Goal: Download file/media

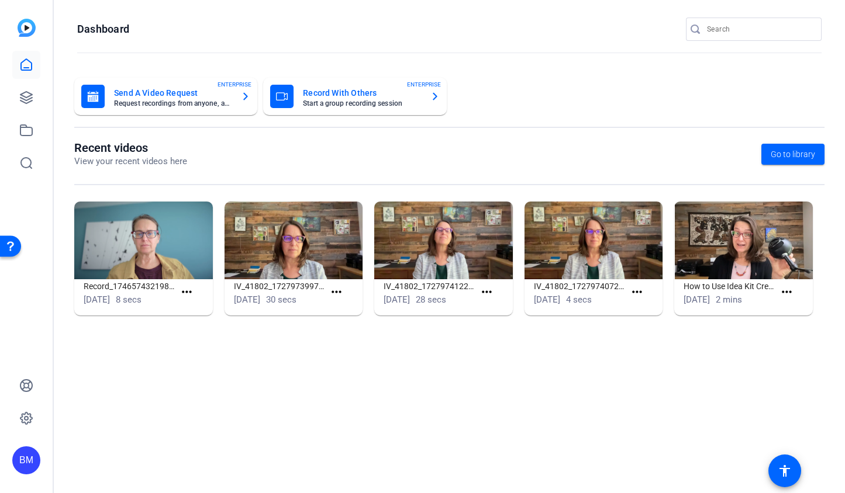
click at [746, 32] on input "Search" at bounding box center [759, 29] width 105 height 14
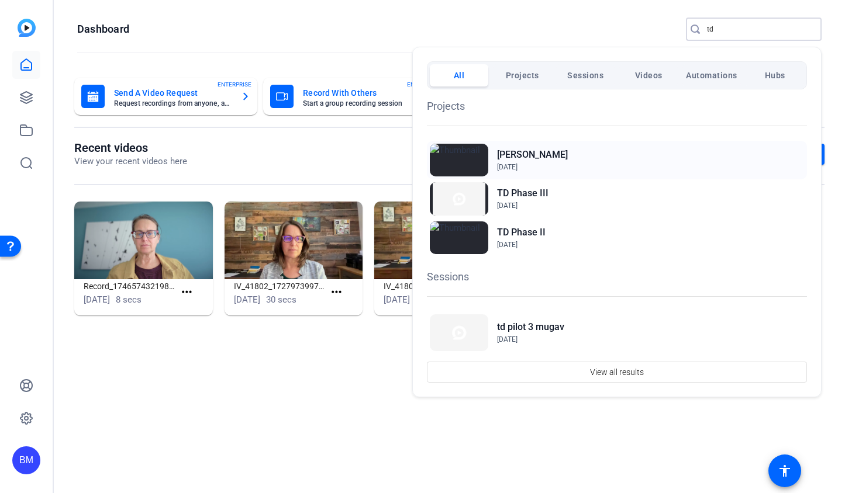
type input "td"
click at [513, 156] on h2 "[PERSON_NAME]" at bounding box center [532, 155] width 71 height 14
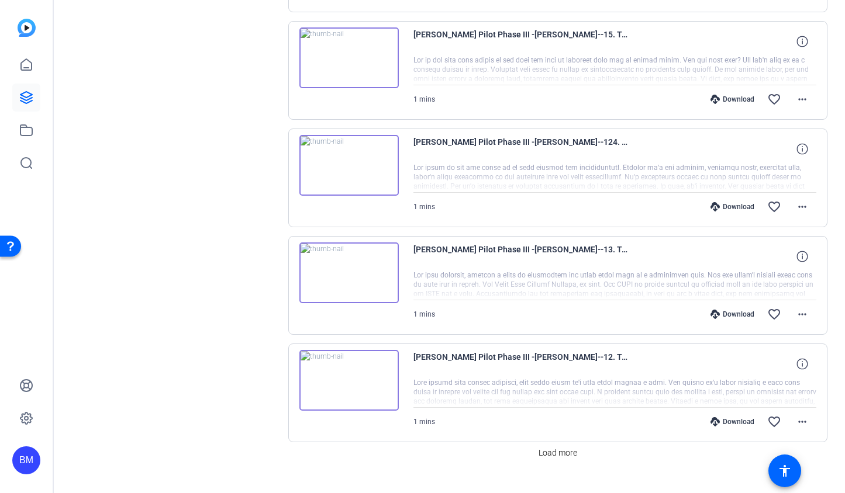
scroll to position [800, 0]
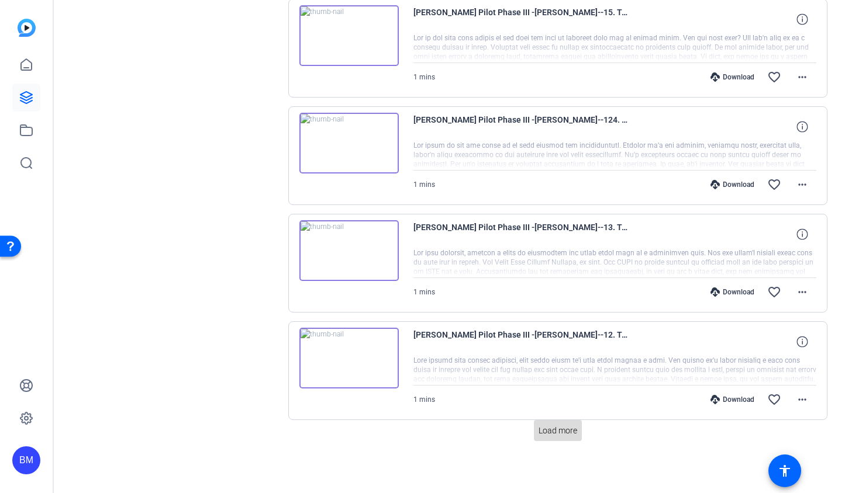
click at [570, 433] on span "Load more" at bounding box center [557, 431] width 39 height 12
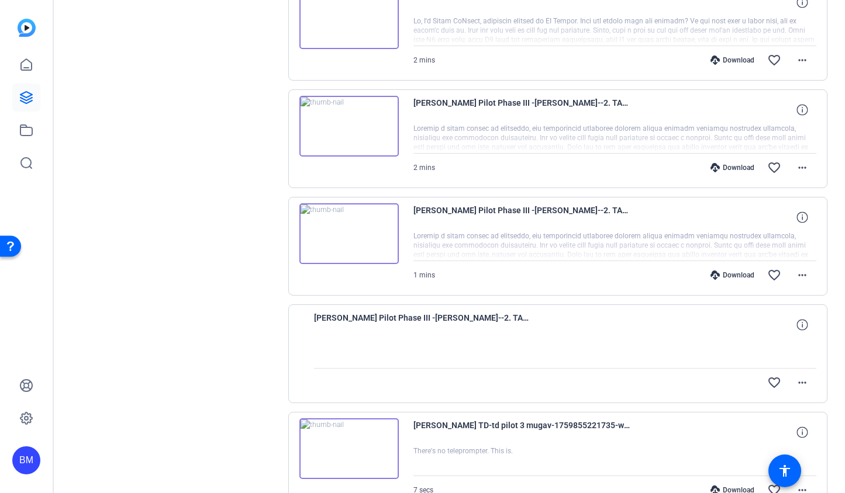
scroll to position [1245, 0]
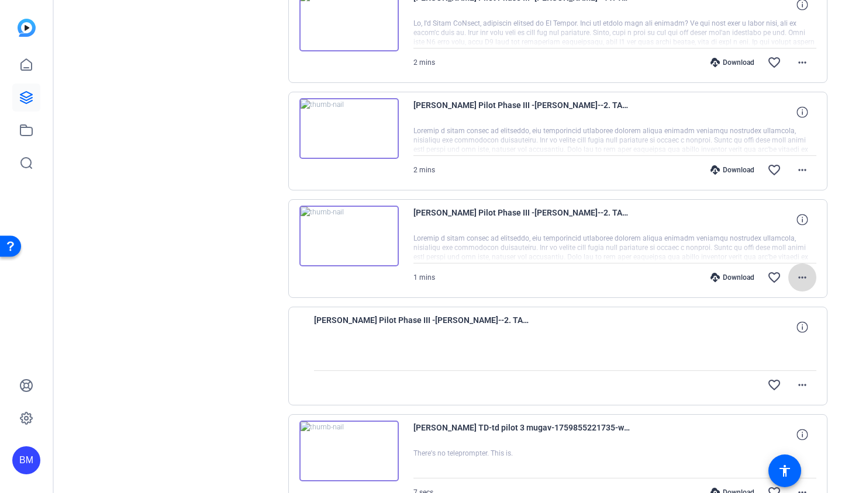
click at [801, 277] on mat-icon "more_horiz" at bounding box center [802, 278] width 14 height 14
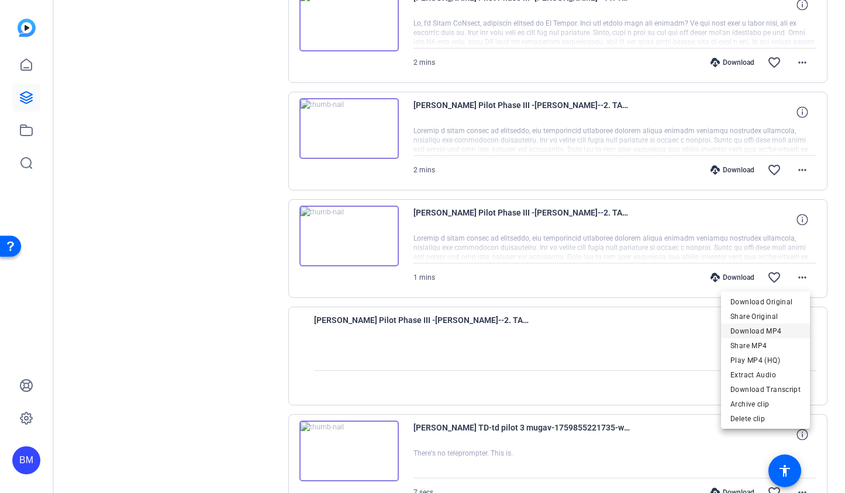
click at [769, 330] on span "Download MP4" at bounding box center [765, 331] width 70 height 14
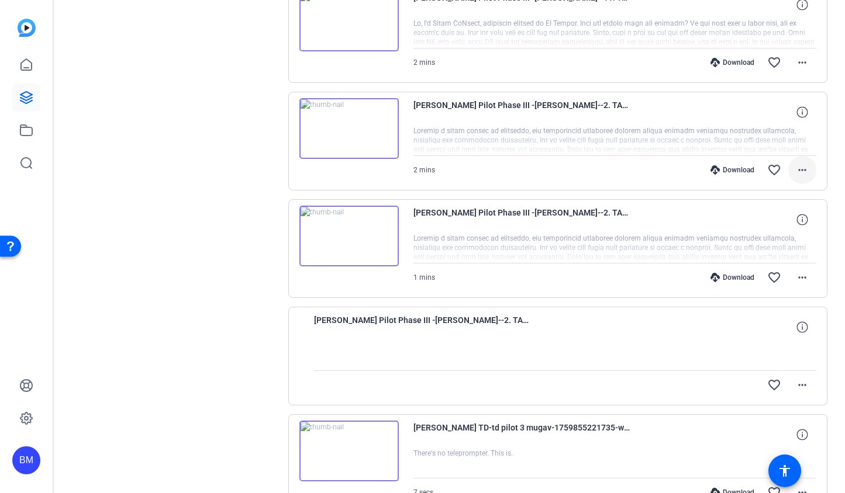
click at [795, 172] on mat-icon "more_horiz" at bounding box center [802, 170] width 14 height 14
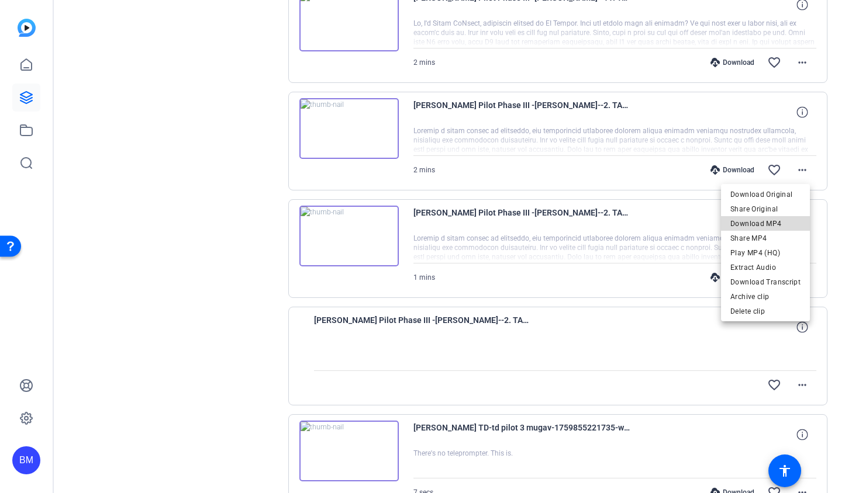
click at [774, 227] on span "Download MP4" at bounding box center [765, 224] width 70 height 14
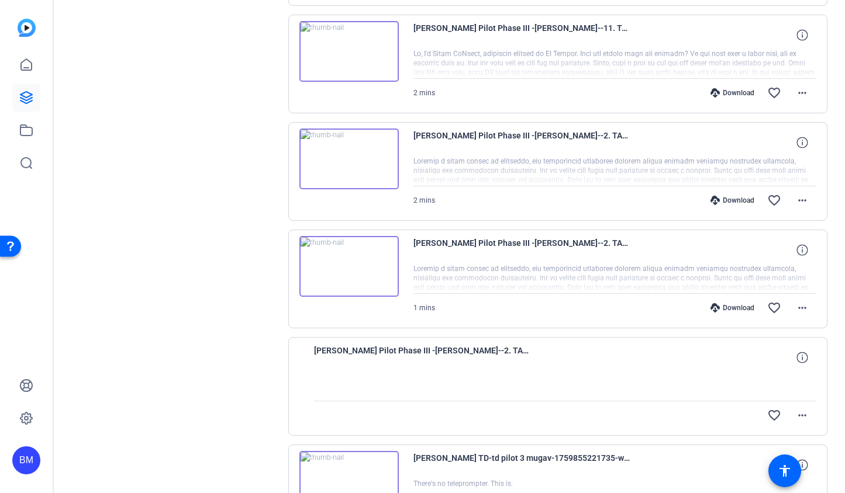
scroll to position [1182, 0]
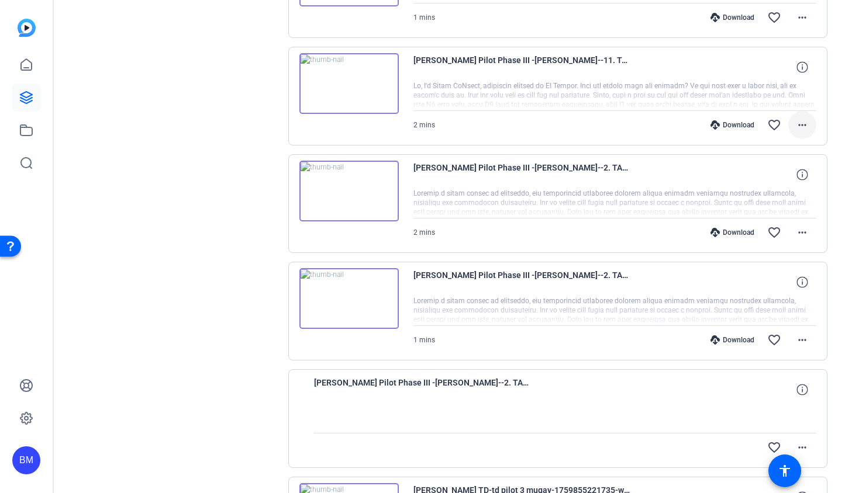
click at [794, 133] on span at bounding box center [802, 125] width 28 height 28
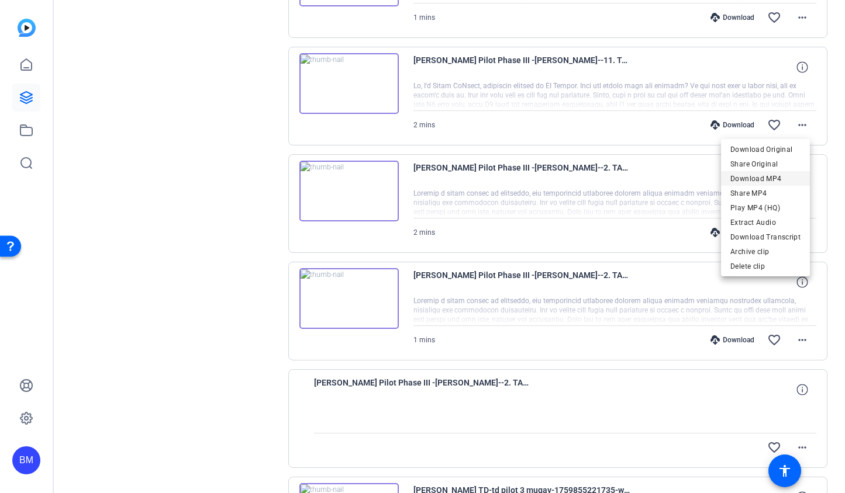
click at [781, 180] on span "Download MP4" at bounding box center [765, 178] width 70 height 14
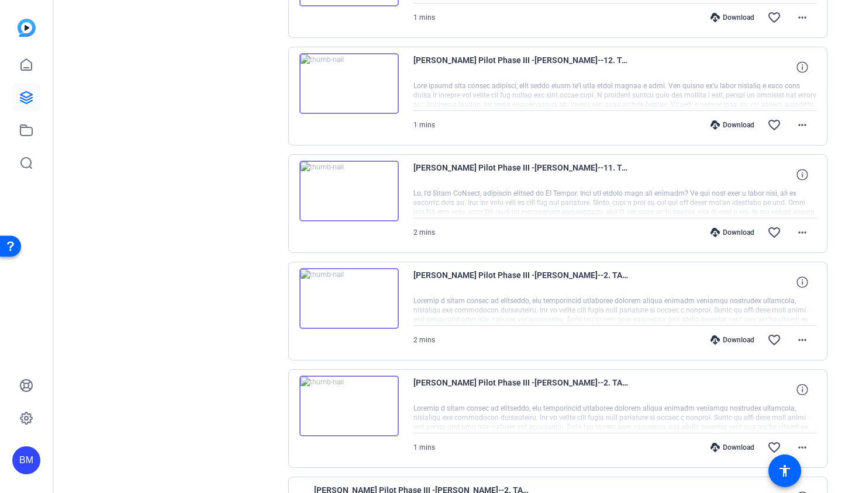
scroll to position [1032, 0]
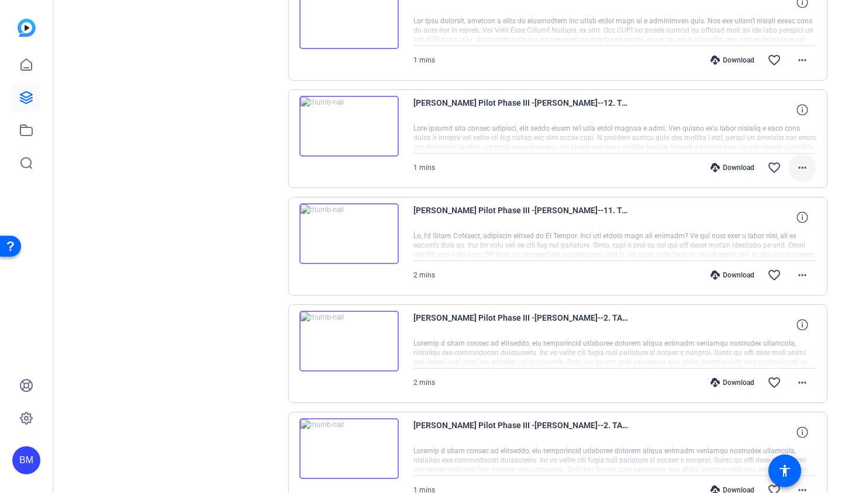
click at [796, 167] on mat-icon "more_horiz" at bounding box center [802, 168] width 14 height 14
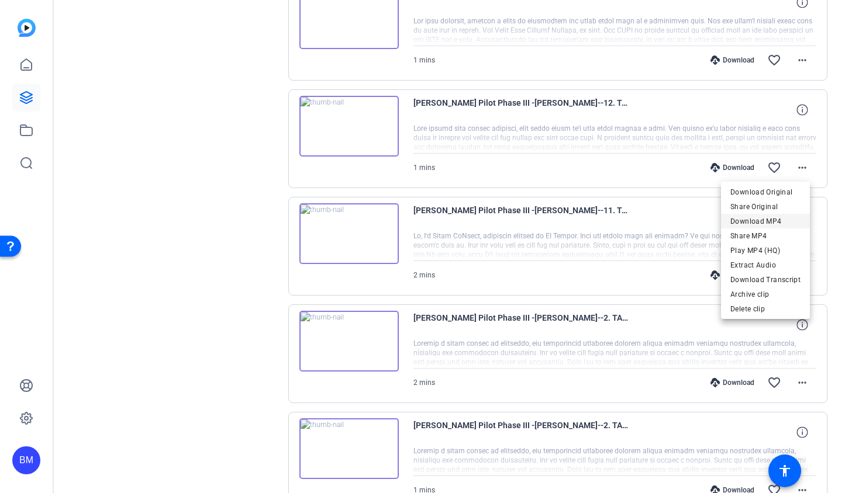
click at [765, 224] on span "Download MP4" at bounding box center [765, 221] width 70 height 14
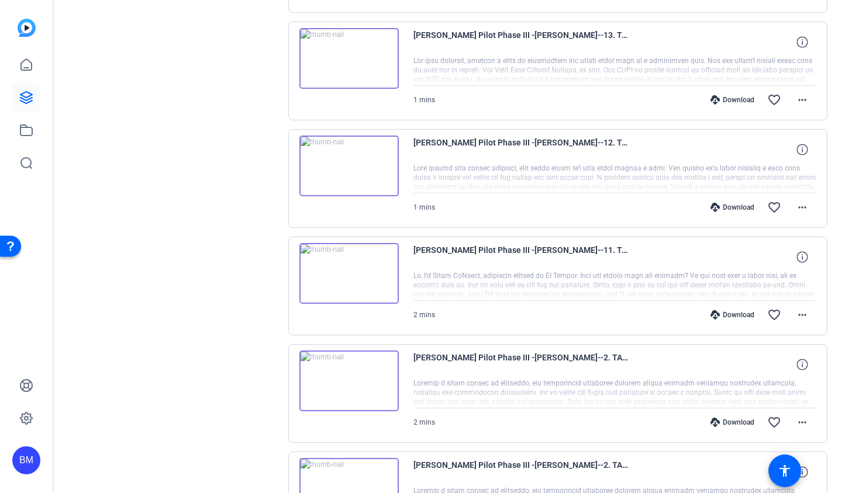
scroll to position [916, 0]
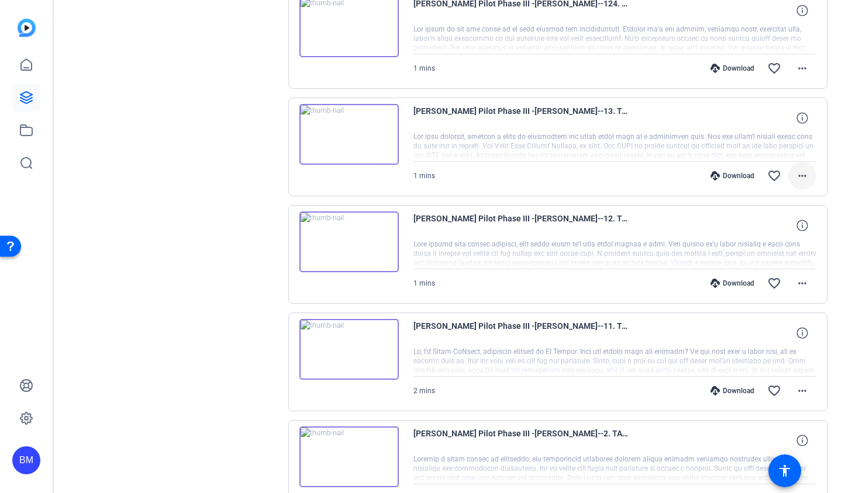
click at [795, 174] on mat-icon "more_horiz" at bounding box center [802, 176] width 14 height 14
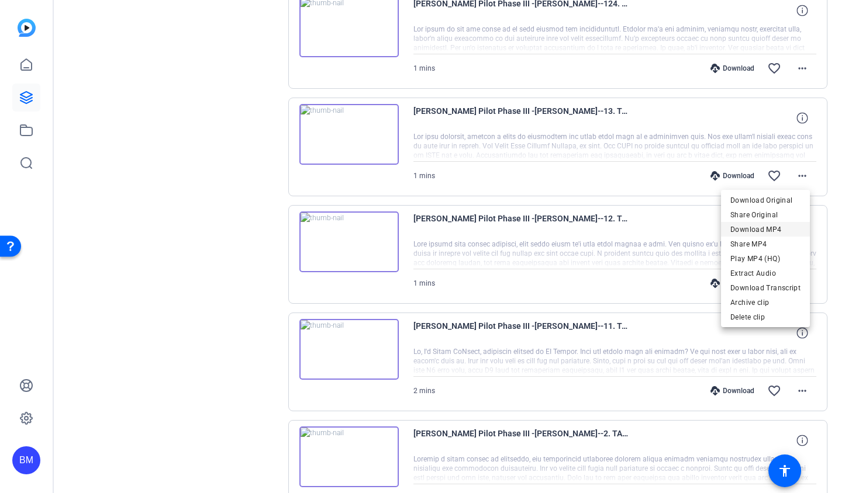
click at [783, 223] on span "Download MP4" at bounding box center [765, 229] width 70 height 14
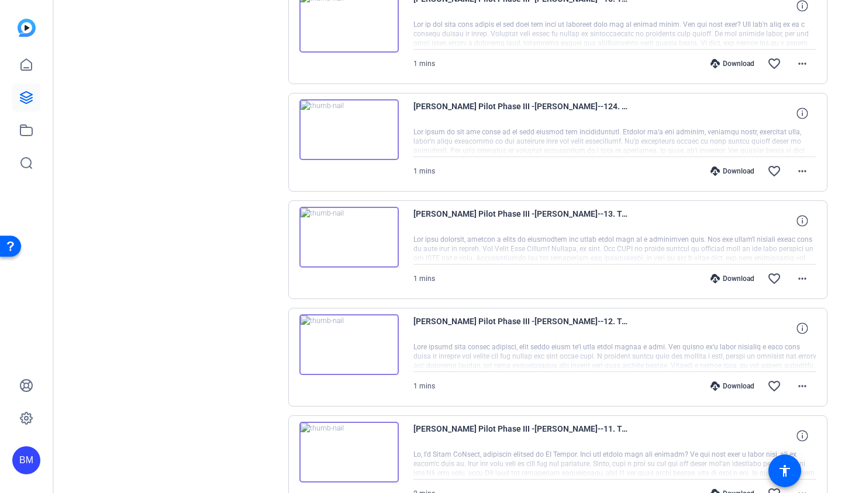
scroll to position [811, 0]
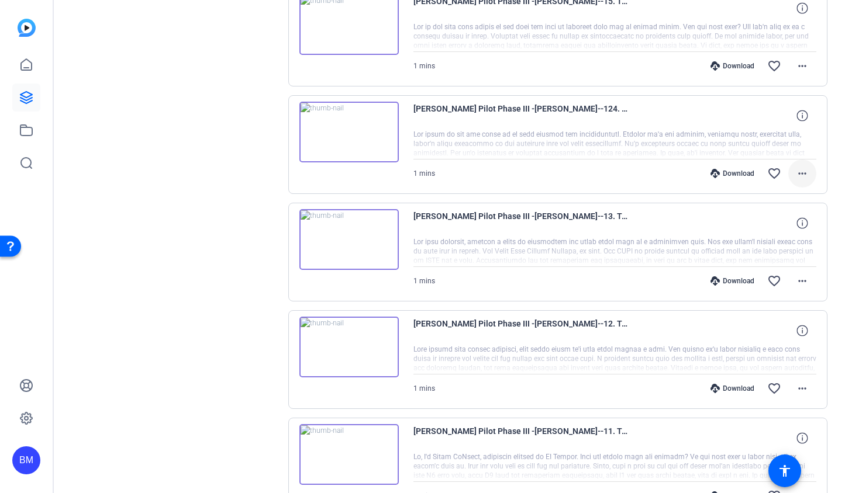
click at [795, 173] on mat-icon "more_horiz" at bounding box center [802, 174] width 14 height 14
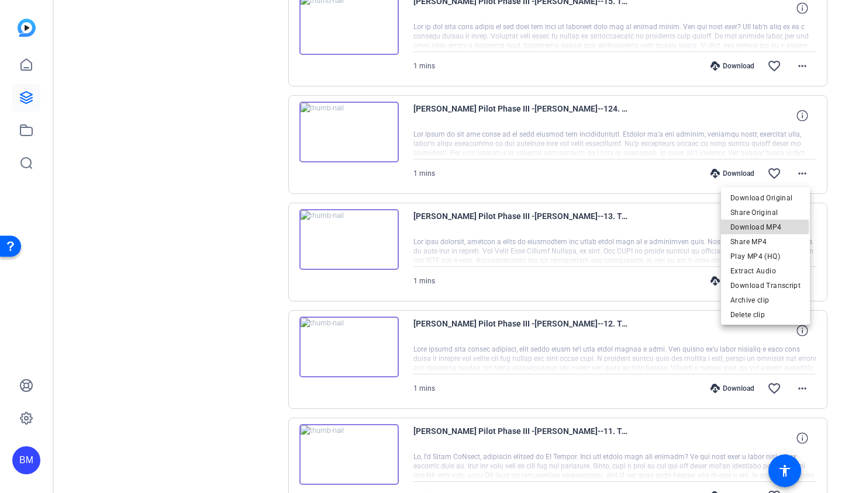
click at [751, 226] on span "Download MP4" at bounding box center [765, 227] width 70 height 14
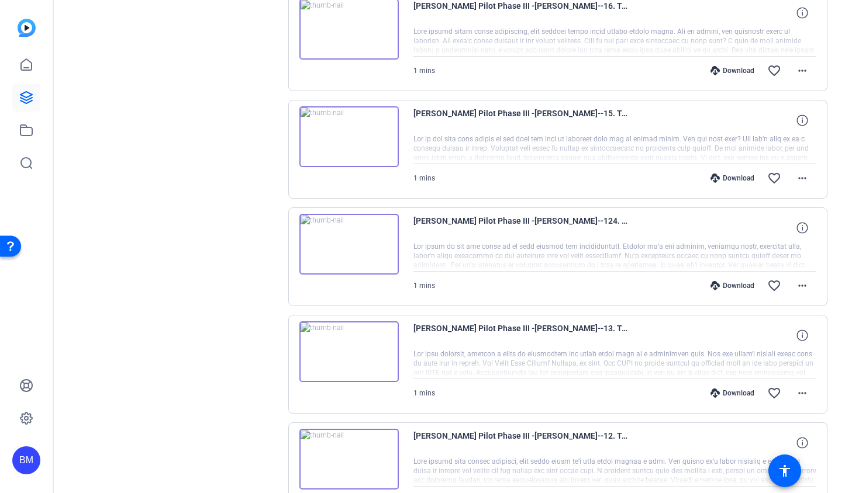
scroll to position [698, 0]
click at [795, 179] on mat-icon "more_horiz" at bounding box center [802, 179] width 14 height 14
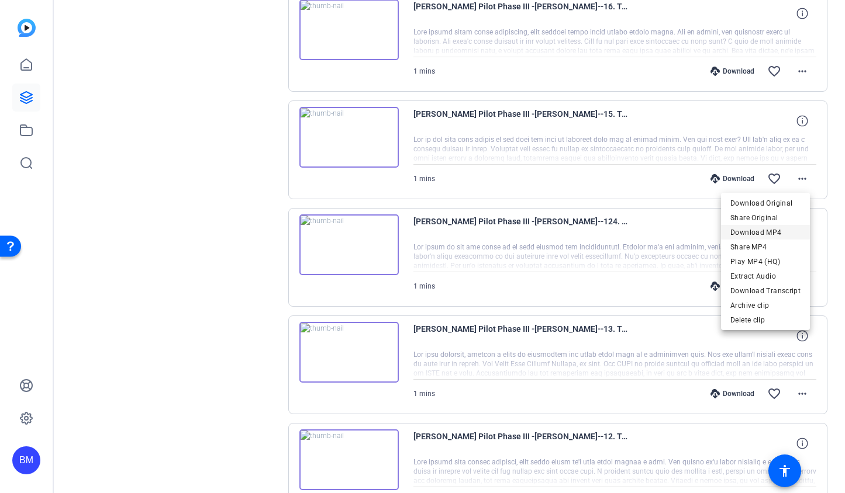
click at [779, 226] on span "Download MP4" at bounding box center [765, 232] width 70 height 14
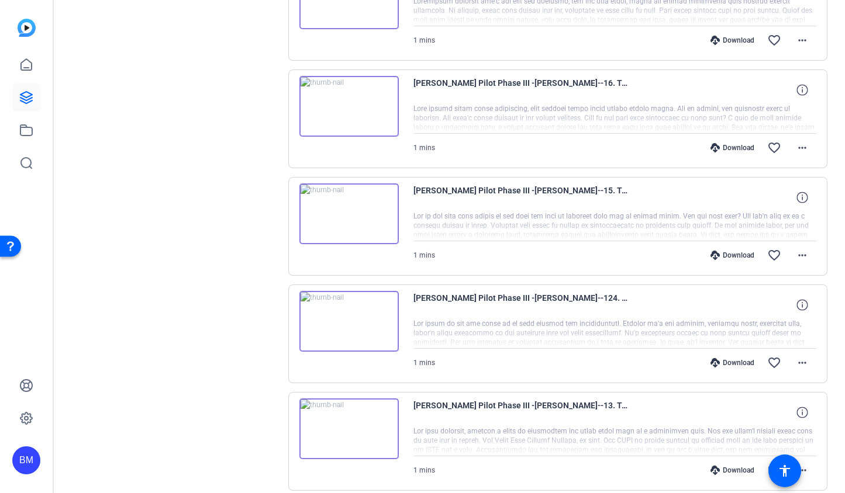
scroll to position [619, 0]
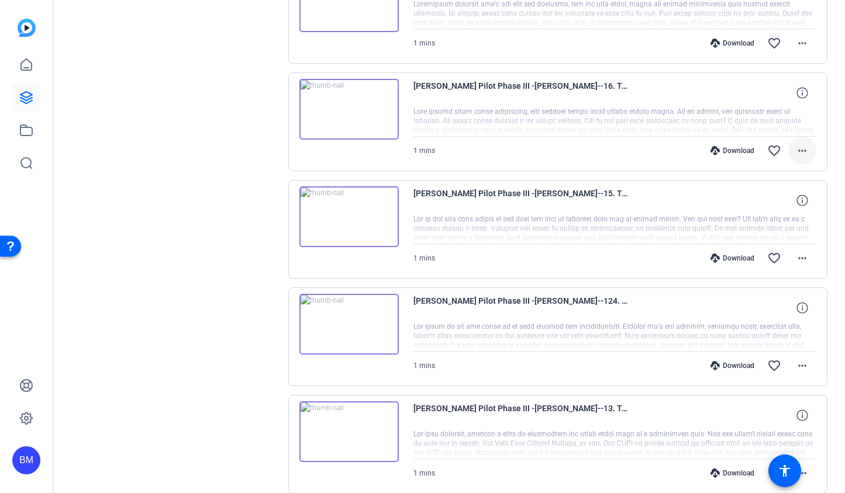
click at [795, 155] on mat-icon "more_horiz" at bounding box center [802, 151] width 14 height 14
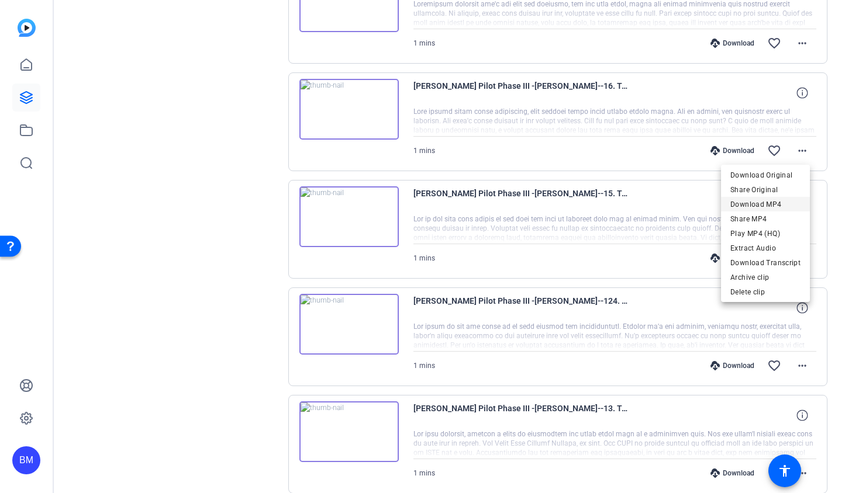
click at [768, 207] on span "Download MP4" at bounding box center [765, 204] width 70 height 14
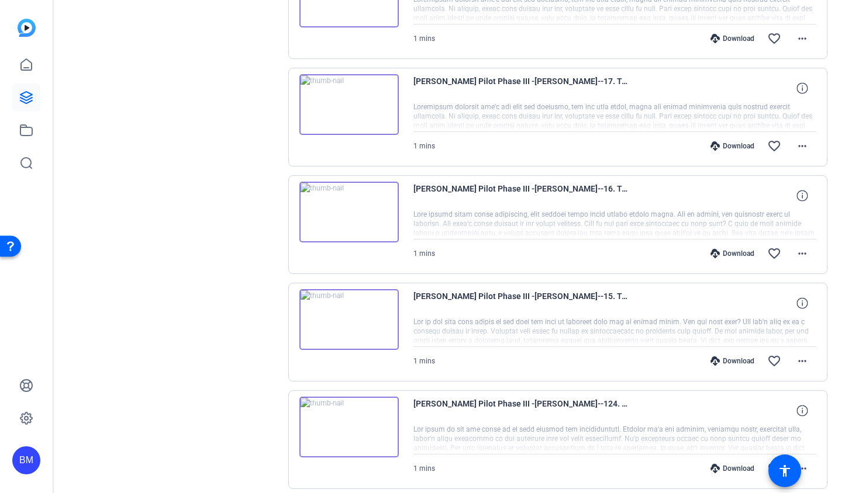
scroll to position [476, 0]
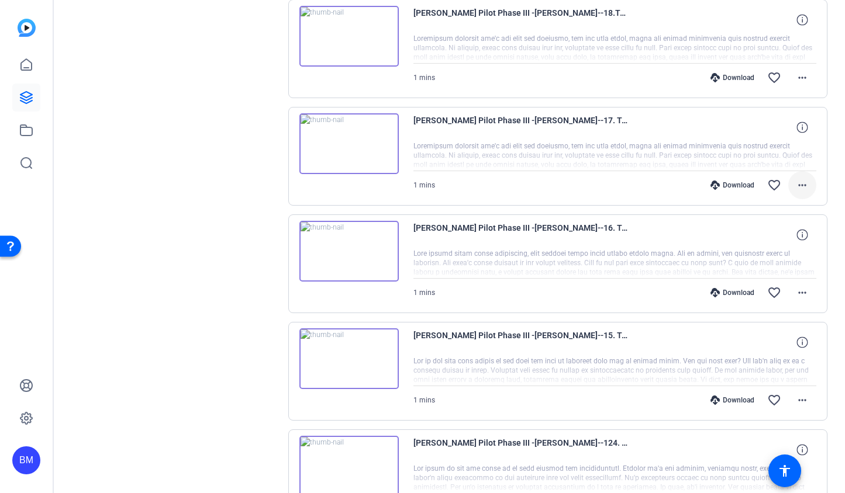
click at [795, 186] on mat-icon "more_horiz" at bounding box center [802, 185] width 14 height 14
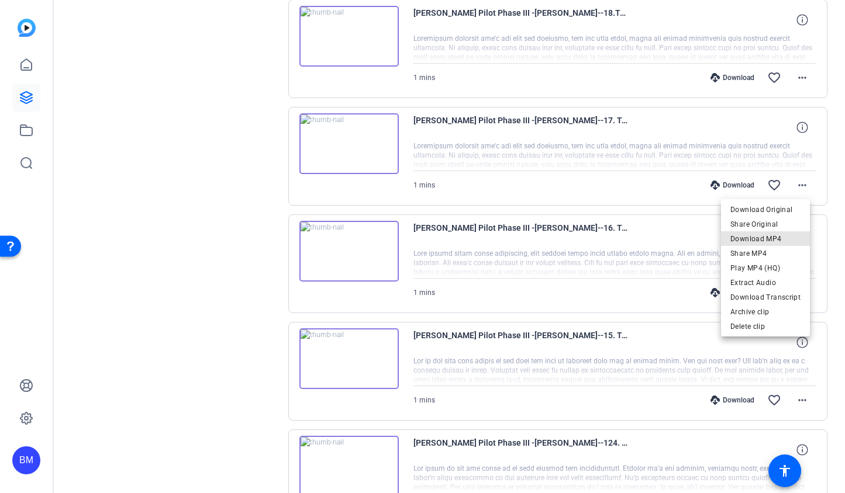
click at [776, 235] on span "Download MP4" at bounding box center [765, 239] width 70 height 14
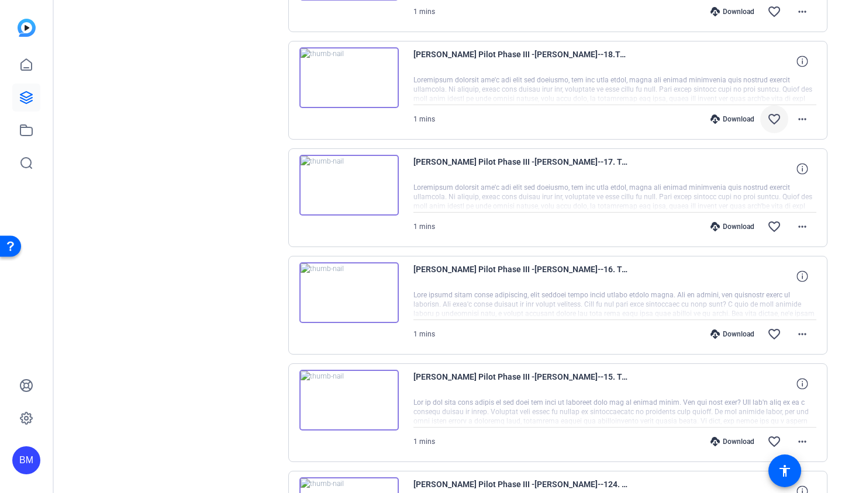
scroll to position [423, 0]
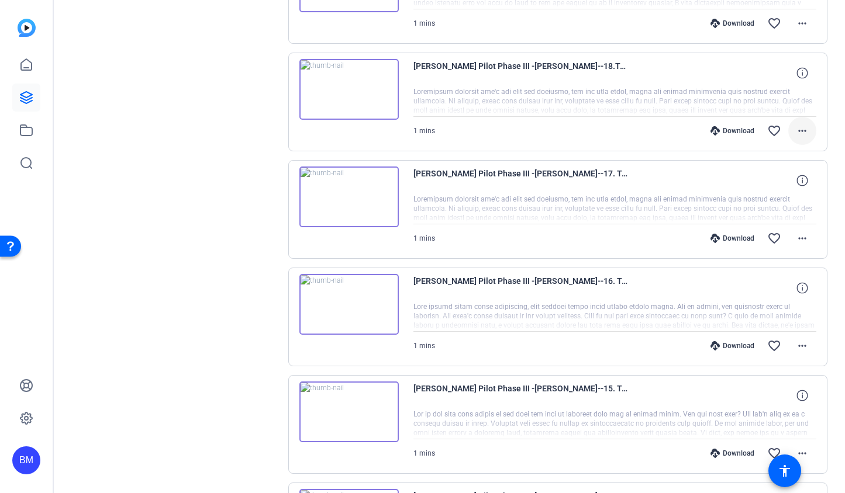
click at [797, 134] on mat-icon "more_horiz" at bounding box center [802, 131] width 14 height 14
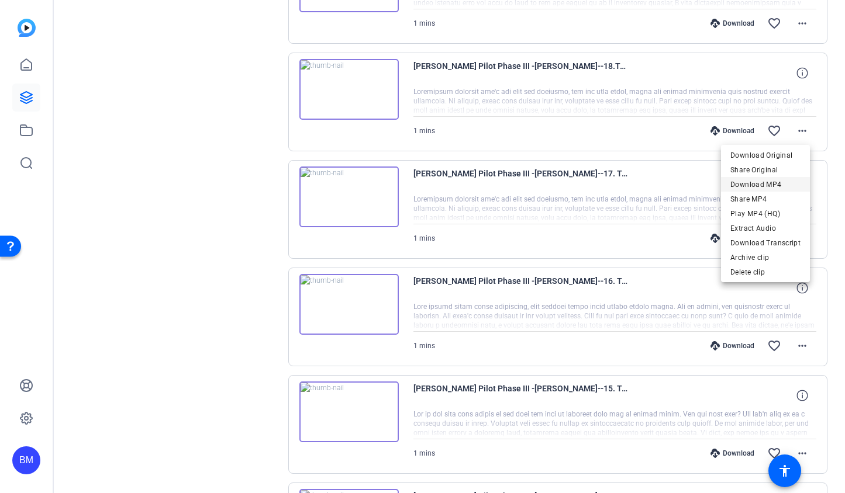
click at [761, 185] on span "Download MP4" at bounding box center [765, 184] width 70 height 14
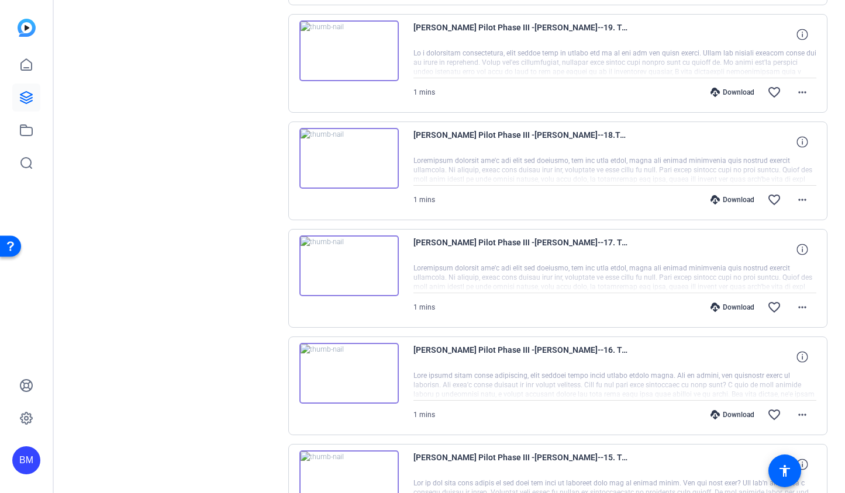
scroll to position [352, 0]
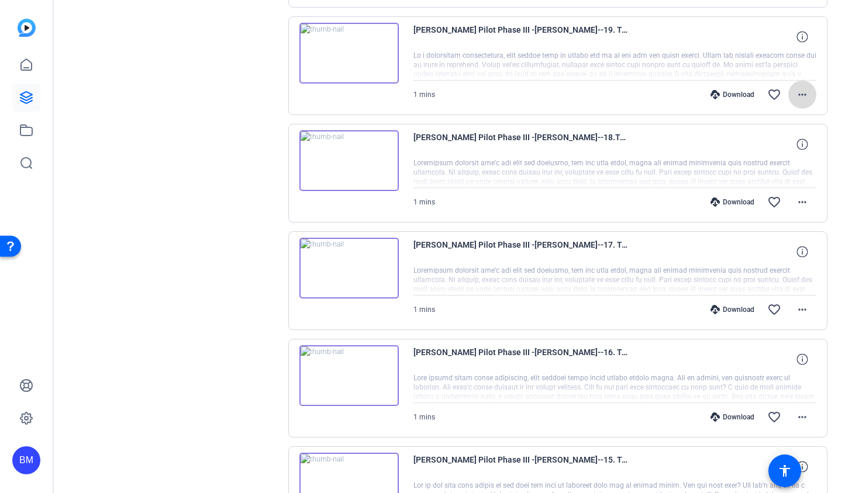
click at [795, 95] on mat-icon "more_horiz" at bounding box center [802, 95] width 14 height 14
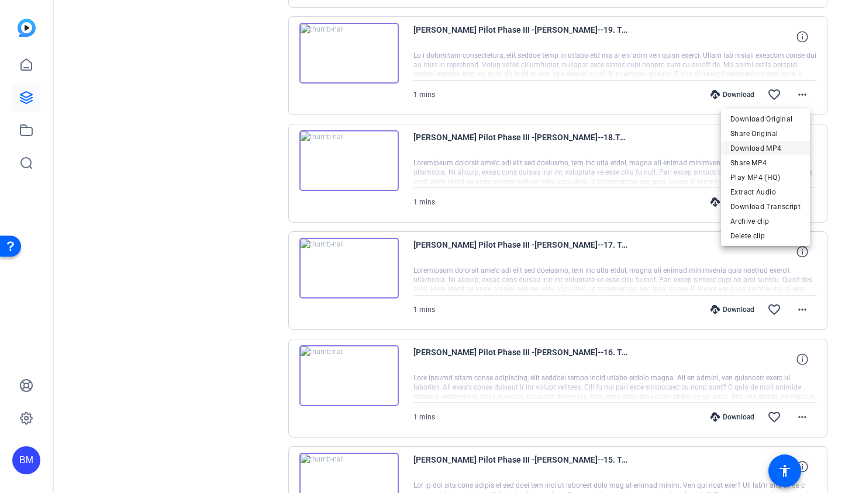
click at [769, 153] on span "Download MP4" at bounding box center [765, 148] width 70 height 14
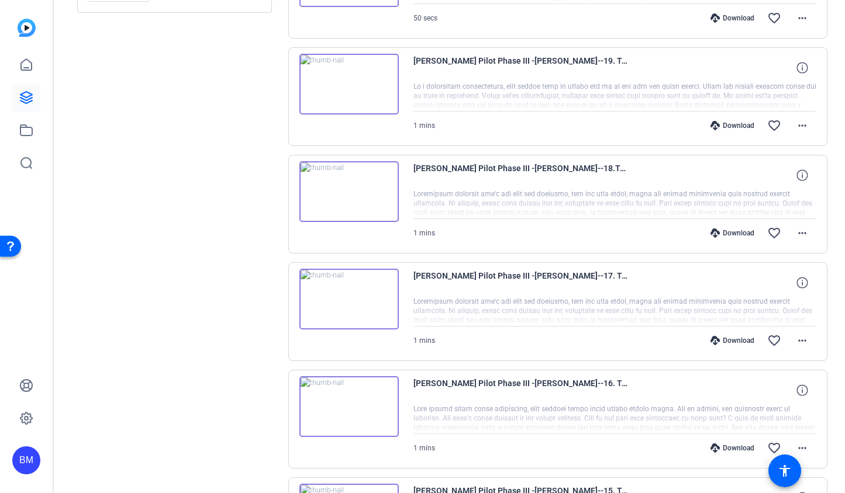
scroll to position [178, 0]
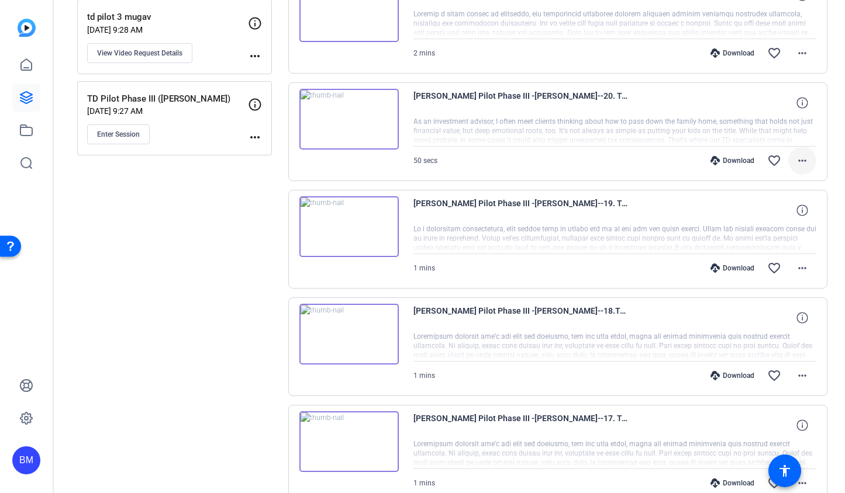
click at [795, 161] on mat-icon "more_horiz" at bounding box center [802, 161] width 14 height 14
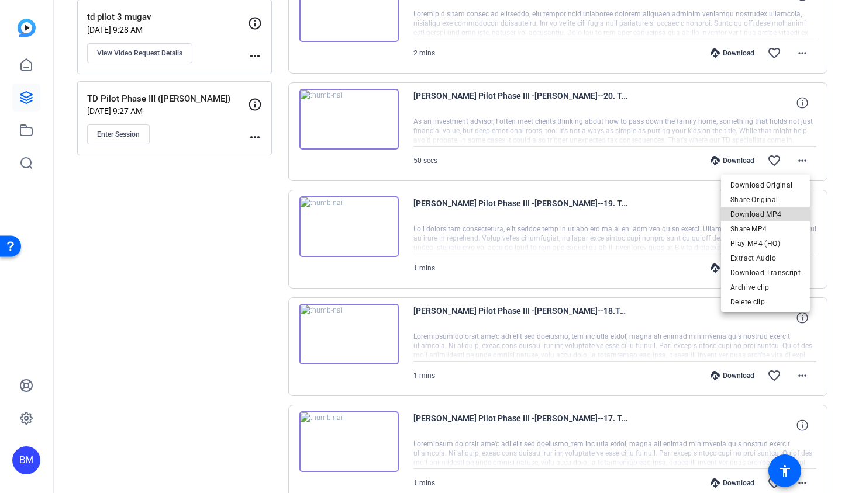
click at [786, 215] on span "Download MP4" at bounding box center [765, 215] width 70 height 14
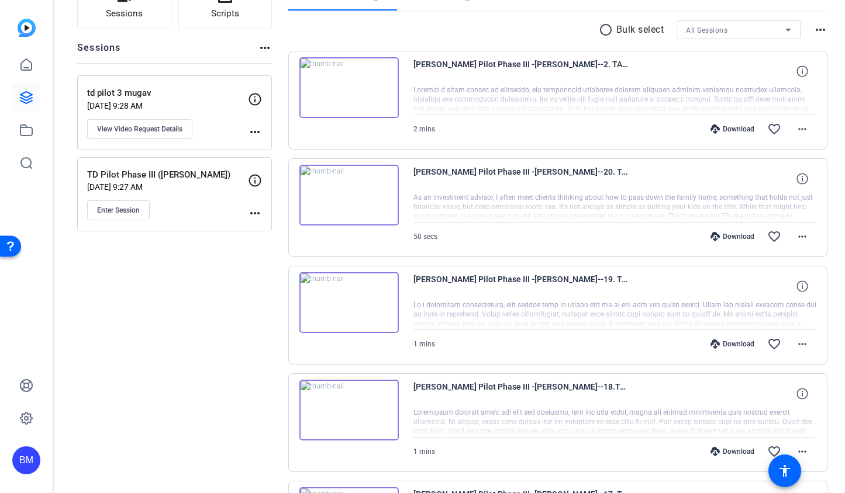
scroll to position [102, 0]
click at [795, 134] on mat-icon "more_horiz" at bounding box center [802, 130] width 14 height 14
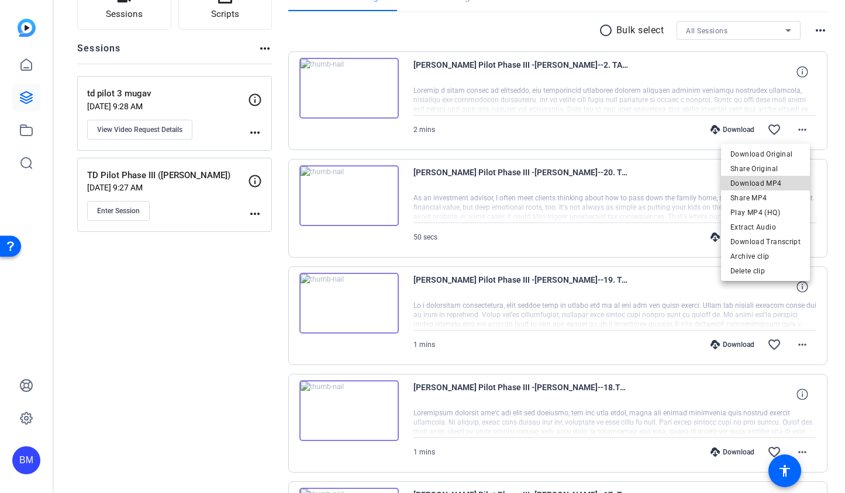
click at [778, 181] on span "Download MP4" at bounding box center [765, 184] width 70 height 14
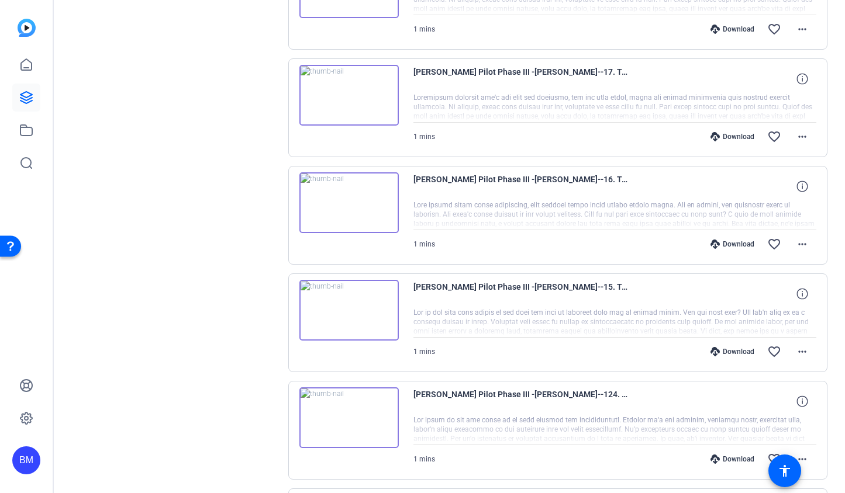
scroll to position [0, 0]
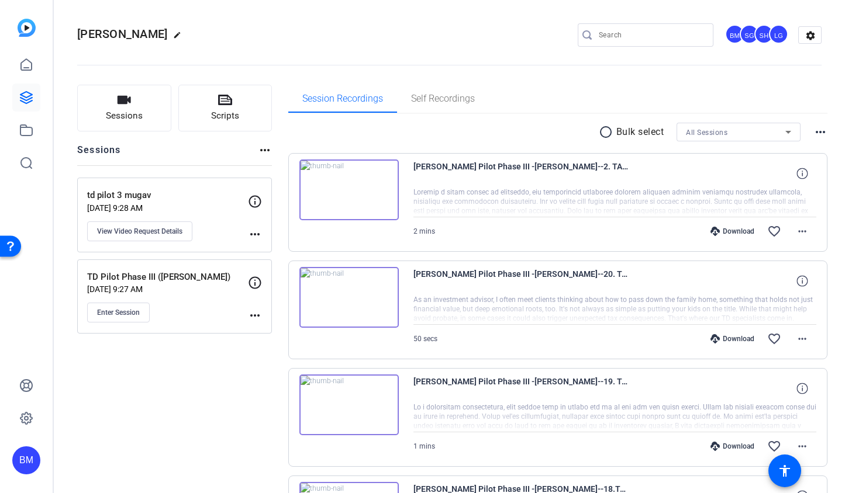
click at [353, 184] on img at bounding box center [348, 190] width 99 height 61
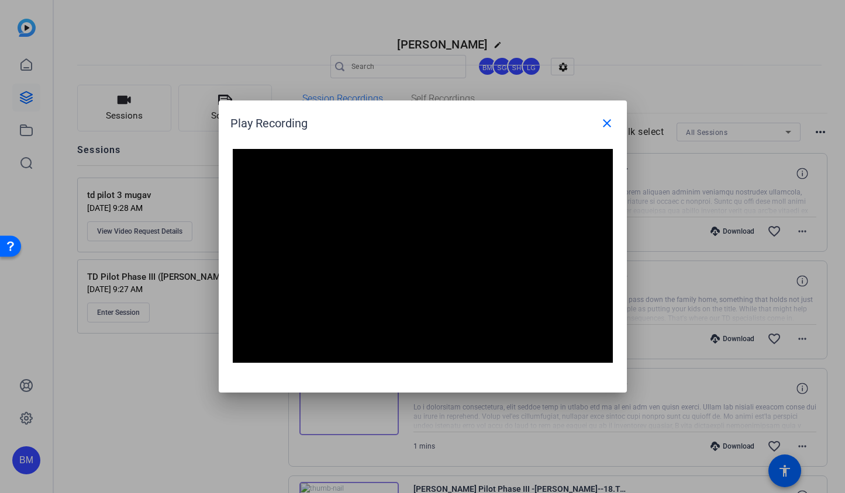
click at [543, 125] on div "Play Recording close" at bounding box center [425, 123] width 391 height 28
click at [601, 126] on mat-icon "close" at bounding box center [607, 123] width 14 height 14
